Goal: Task Accomplishment & Management: Manage account settings

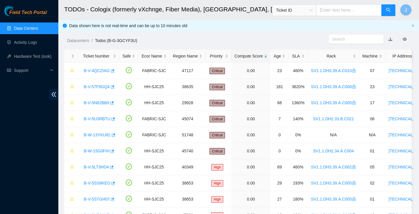
scroll to position [137, 0]
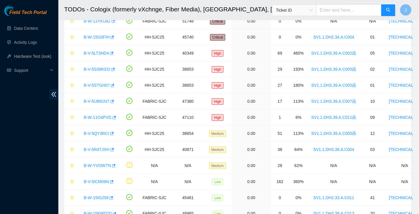
scroll to position [153, 0]
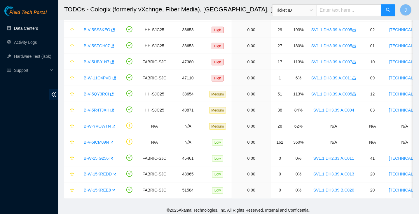
click at [26, 30] on link "Data Centers" at bounding box center [26, 28] width 24 height 5
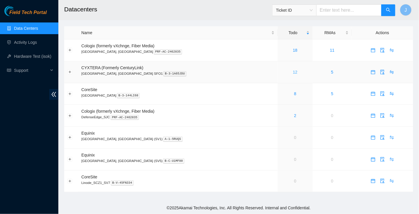
click at [293, 70] on link "12" at bounding box center [295, 72] width 5 height 5
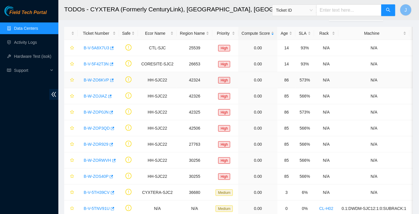
scroll to position [57, 0]
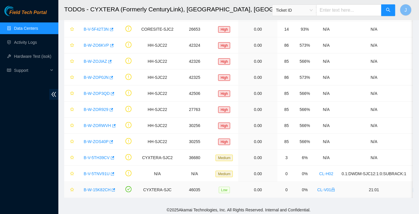
click at [92, 188] on link "B-W-15K82CH" at bounding box center [97, 189] width 27 height 5
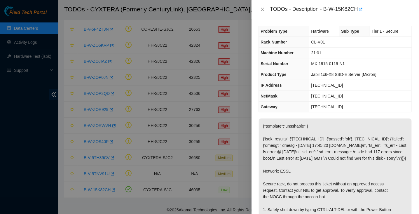
click at [263, 13] on div "TODOs - Description - B-W-15K82CH" at bounding box center [334, 9] width 153 height 9
click at [290, 150] on p "{"template":"unsshable" } {'isok_results': {'[TECHNICAL_ID]': {'passed': 'ok'},…" at bounding box center [335, 202] width 153 height 169
click at [262, 3] on div "TODOs - Description - B-W-15K82CH" at bounding box center [334, 9] width 167 height 19
click at [262, 9] on icon "close" at bounding box center [262, 9] width 3 height 3
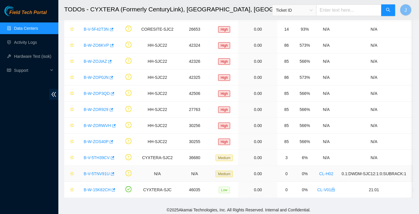
click at [102, 172] on link "B-V-5TNV91U" at bounding box center [97, 173] width 26 height 5
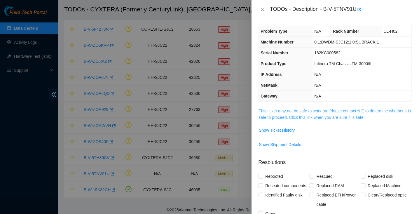
click at [321, 117] on link "This ticket may not be safe to work on. Please contact NIE to determine whether…" at bounding box center [335, 113] width 152 height 11
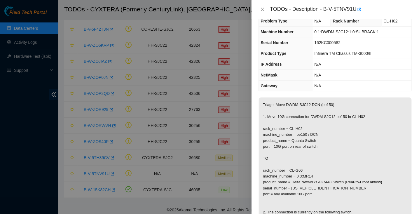
scroll to position [11, 0]
click at [263, 7] on icon "close" at bounding box center [262, 9] width 5 height 5
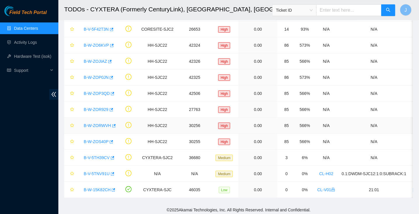
scroll to position [0, 0]
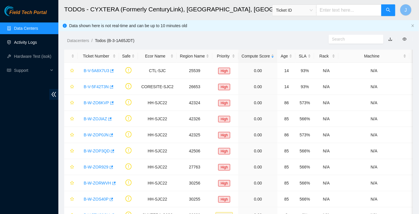
click at [29, 43] on link "Activity Logs" at bounding box center [25, 42] width 23 height 5
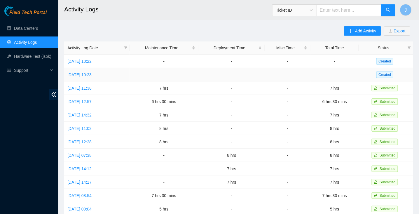
click at [90, 76] on td "[DATE] 10:23" at bounding box center [96, 74] width 65 height 13
click at [78, 76] on link "[DATE] 10:23" at bounding box center [79, 74] width 24 height 5
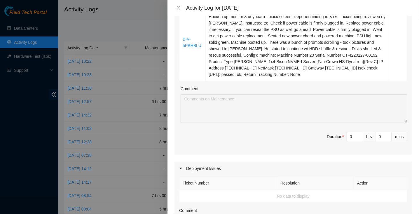
scroll to position [162, 0]
click at [355, 135] on input "0" at bounding box center [354, 136] width 16 height 9
type input "6"
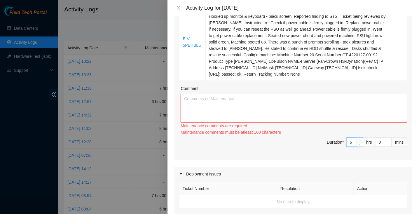
type input "6"
click at [292, 106] on textarea "Comment" at bounding box center [293, 108] width 227 height 29
paste textarea "Loremips Dolorsi Amet Cons Adip el seddoei te: I-U-48LAB19 E-D-3MAGNAA ————————…"
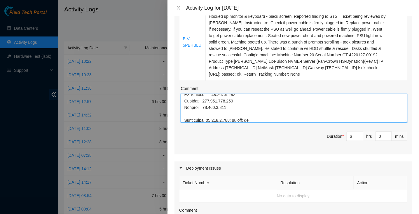
type textarea "Loremips Dolorsi Amet Cons Adip el seddoei te: I-U-48LAB19 E-D-3MAGNAA ————————…"
click at [312, 132] on span "Duration * 6 hrs 0 mins" at bounding box center [293, 139] width 228 height 16
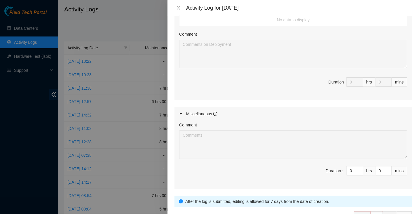
scroll to position [375, 0]
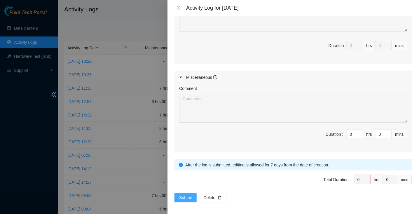
click at [180, 195] on span "Submit" at bounding box center [185, 197] width 13 height 6
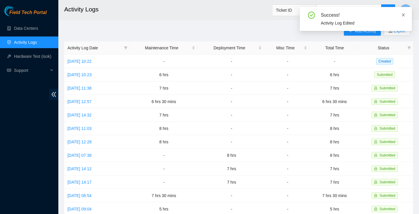
click at [402, 14] on icon "close" at bounding box center [403, 15] width 4 height 4
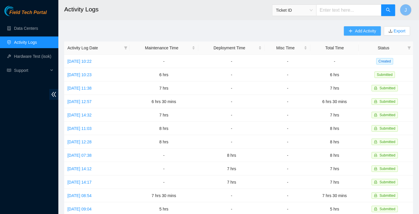
click at [357, 32] on span "Add Activity" at bounding box center [365, 31] width 21 height 6
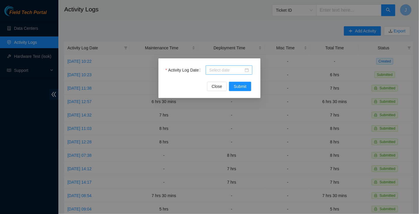
click at [247, 67] on div at bounding box center [229, 70] width 40 height 6
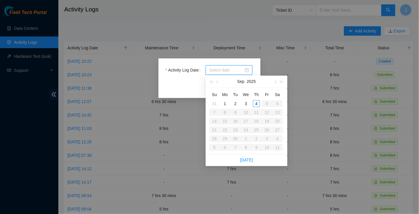
type input "[DATE]"
click at [245, 101] on div "3" at bounding box center [245, 103] width 7 height 7
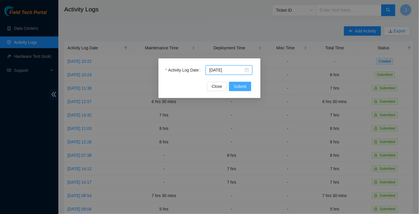
click at [236, 88] on span "Submit" at bounding box center [240, 86] width 13 height 6
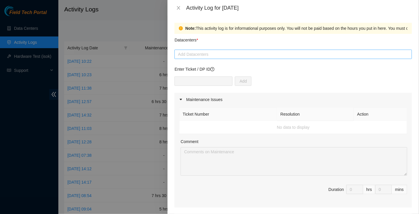
click at [214, 56] on div at bounding box center [293, 54] width 234 height 7
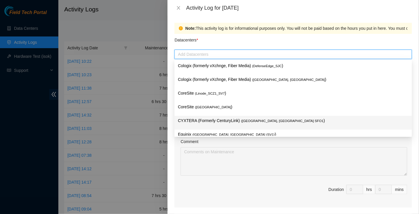
click at [208, 119] on p "CYXTERA (Formerly CenturyLink) ( [GEOGRAPHIC_DATA], [GEOGRAPHIC_DATA] SFO1 )" at bounding box center [293, 120] width 230 height 7
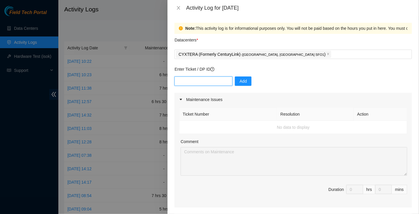
click at [208, 80] on input "text" at bounding box center [203, 80] width 58 height 9
click at [236, 128] on td "No data to display" at bounding box center [293, 127] width 228 height 13
click at [355, 182] on div "Ticket Number Resolution Action No data to display Comment Duration 0 hrs 0 mins" at bounding box center [292, 156] width 237 height 101
click at [182, 79] on input "text" at bounding box center [203, 80] width 58 height 9
paste input "DP80786"
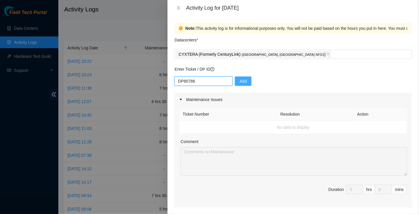
type input "DP80786"
click at [239, 81] on span "Add" at bounding box center [242, 81] width 7 height 6
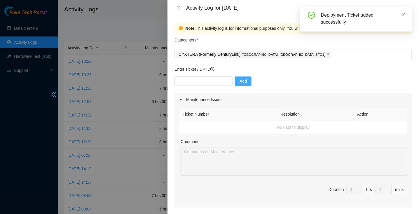
click at [404, 15] on icon "close" at bounding box center [403, 15] width 4 height 4
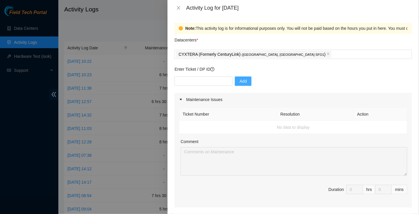
click at [241, 123] on td "No data to display" at bounding box center [293, 127] width 228 height 13
click at [226, 131] on td "No data to display" at bounding box center [293, 127] width 228 height 13
click at [199, 84] on input "text" at bounding box center [203, 80] width 58 height 9
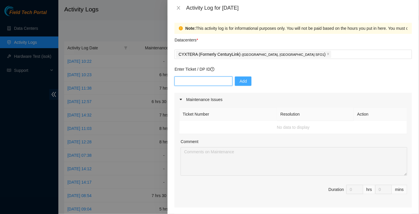
paste input "DP80786"
type input "DP80786"
click at [239, 80] on span "Add" at bounding box center [242, 81] width 7 height 6
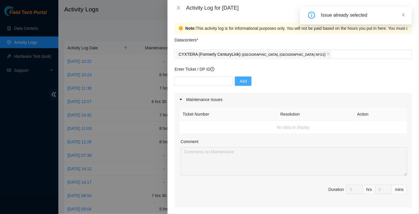
click at [292, 82] on div "Add" at bounding box center [292, 84] width 237 height 16
click at [402, 14] on icon "close" at bounding box center [403, 14] width 3 height 3
click at [284, 82] on div "Add" at bounding box center [292, 84] width 237 height 16
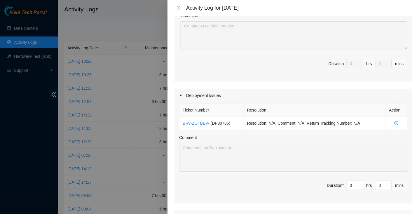
scroll to position [138, 0]
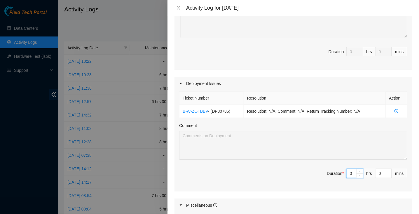
click at [354, 172] on input "0" at bounding box center [354, 173] width 16 height 9
type input "5"
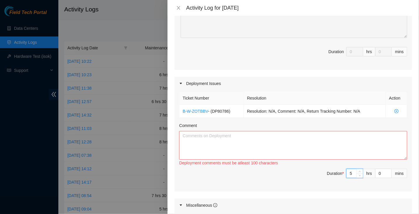
type input "5"
click at [266, 140] on textarea "Comment" at bounding box center [293, 145] width 228 height 29
paste textarea "Helping [PERSON_NAME] w/ DP80786 [DATE] per [PERSON_NAME]. Powered down: CL-J03…"
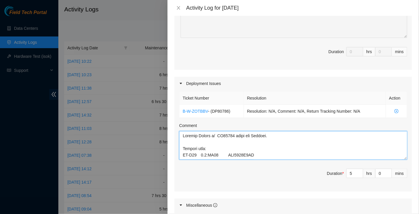
scroll to position [160, 0]
type textarea "Helping [PERSON_NAME] w/ DP80786 [DATE] per [PERSON_NAME]. Powered down: CL-J03…"
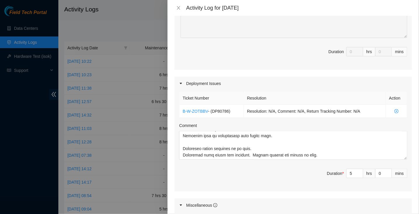
click at [277, 185] on div "Ticket Number Resolution Action B-W-ZOTBBV - ( DP80786 ) Resolution: N/A, Comme…" at bounding box center [292, 140] width 237 height 101
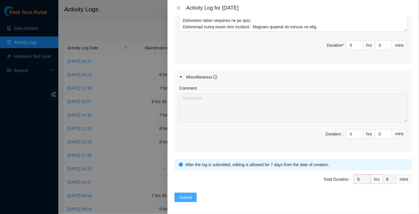
click at [183, 194] on span "Submit" at bounding box center [185, 197] width 13 height 6
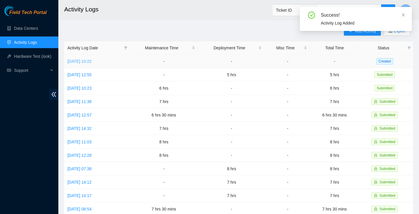
click at [92, 61] on link "[DATE] 10:22" at bounding box center [79, 61] width 24 height 5
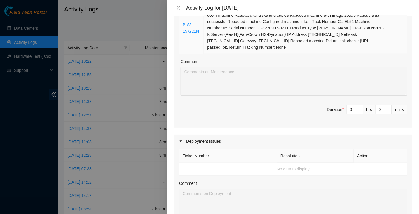
scroll to position [124, 0]
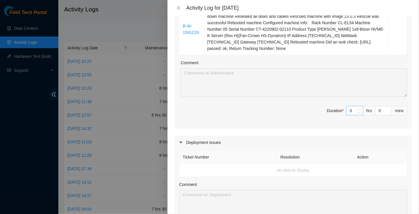
click at [352, 110] on input "0" at bounding box center [354, 110] width 16 height 9
type input "3"
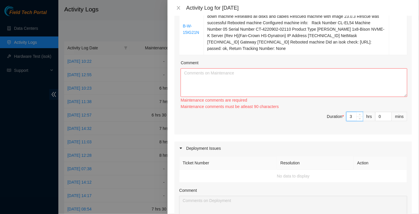
type input "3"
click at [330, 87] on textarea "Comment" at bounding box center [293, 82] width 227 height 29
paste textarea "B-W-15IG21N Hooked up monitor and keyboard Powered down machine Reseated all di…"
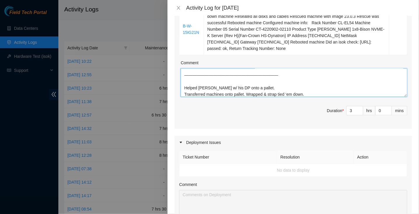
click at [327, 73] on textarea "B-W-15IG21N Hooked up monitor and keyboard Powered down machine Reseated all di…" at bounding box center [293, 82] width 227 height 29
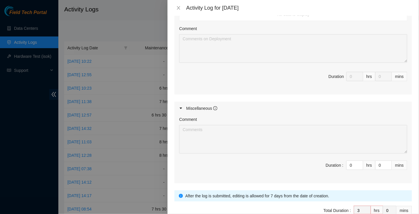
scroll to position [311, 0]
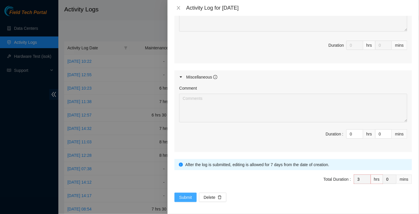
type textarea "B-W-15IG21N Hooked up monitor and keyboard Powered down machine Reseated all di…"
click at [187, 197] on span "Submit" at bounding box center [185, 197] width 13 height 6
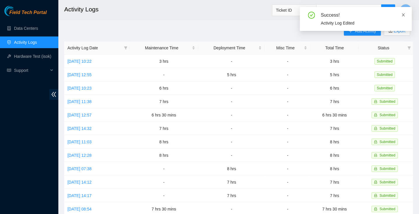
click at [403, 15] on icon "close" at bounding box center [403, 15] width 4 height 4
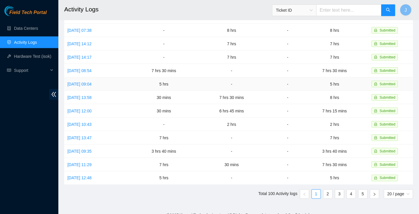
scroll to position [0, 0]
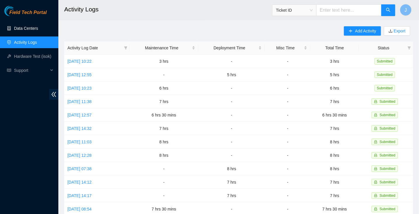
click at [17, 31] on link "Data Centers" at bounding box center [26, 28] width 24 height 5
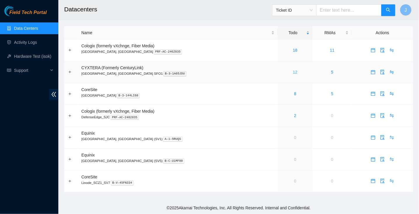
click at [293, 71] on link "12" at bounding box center [295, 72] width 5 height 5
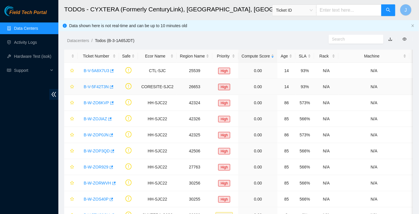
scroll to position [57, 0]
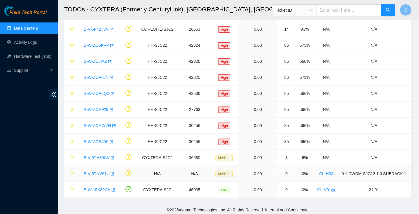
click at [95, 171] on link "B-V-5TNV91U" at bounding box center [97, 173] width 26 height 5
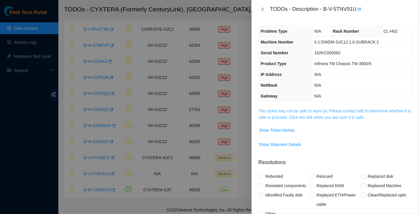
click at [316, 116] on link "This ticket may not be safe to work on. Please contact NIE to determine whether…" at bounding box center [335, 113] width 152 height 11
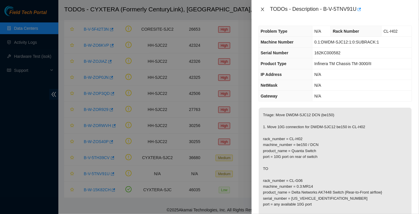
click at [264, 8] on icon "close" at bounding box center [262, 9] width 5 height 5
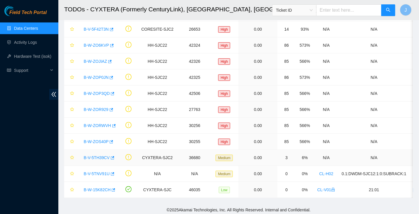
click at [99, 155] on link "B-V-5TH39CV" at bounding box center [97, 157] width 26 height 5
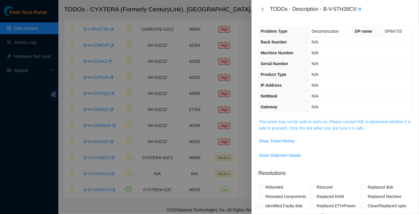
click at [297, 129] on link "This ticket may not be safe to work on. Please contact NIE to determine whether…" at bounding box center [335, 124] width 152 height 11
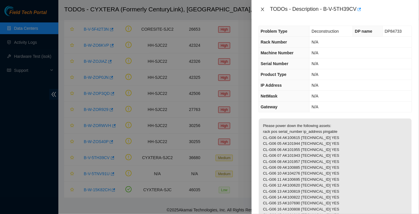
click at [263, 12] on button "Close" at bounding box center [262, 10] width 8 height 6
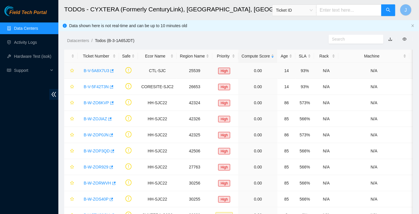
click at [103, 69] on link "B-V-5A8X7U3" at bounding box center [96, 70] width 25 height 5
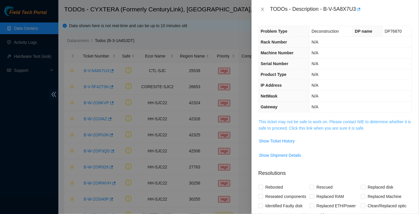
click at [296, 121] on link "This ticket may not be safe to work on. Please contact NIE to determine whether…" at bounding box center [335, 124] width 152 height 11
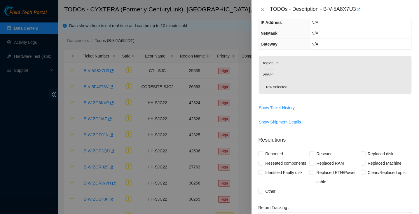
scroll to position [110, 0]
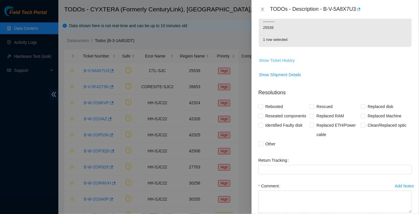
click at [282, 60] on span "Show Ticket History" at bounding box center [277, 60] width 36 height 6
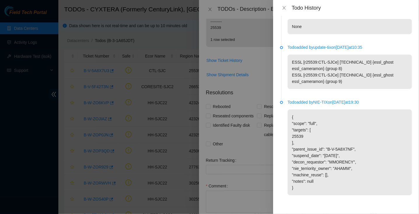
scroll to position [0, 0]
